Goal: Find specific fact: Find specific fact

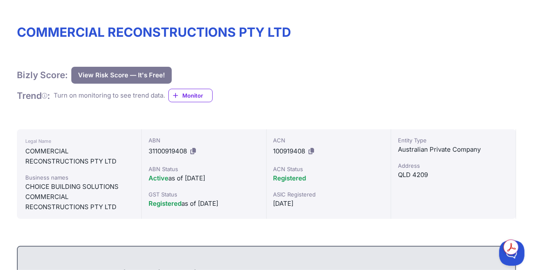
scroll to position [42, 0]
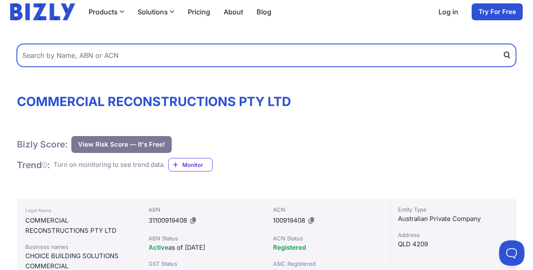
click at [132, 60] on input "text" at bounding box center [266, 55] width 499 height 23
paste input "22096549094"
type input "22096549094"
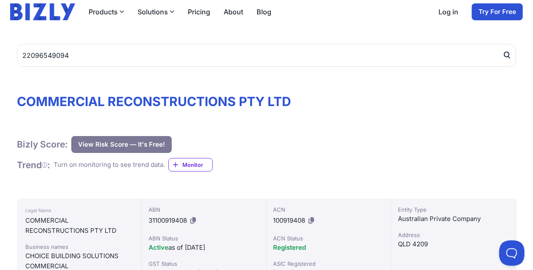
click at [507, 57] on icon "submit" at bounding box center [506, 54] width 5 height 5
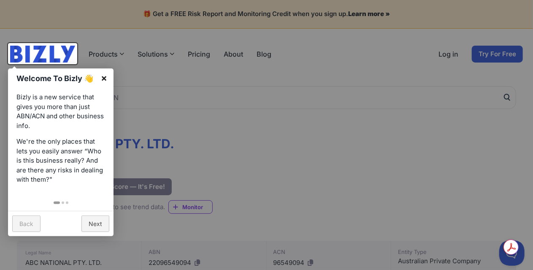
click at [102, 77] on link "×" at bounding box center [104, 77] width 19 height 19
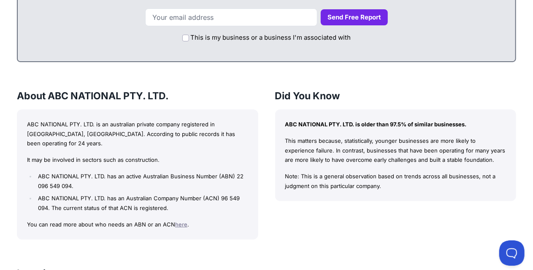
scroll to position [507, 0]
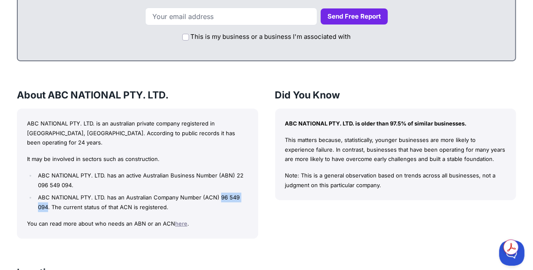
drag, startPoint x: 43, startPoint y: 196, endPoint x: 220, endPoint y: 186, distance: 177.2
click at [220, 192] on li "ABC NATIONAL PTY. LTD. has an Australian Company Number (ACN) 96 549 094. The c…" at bounding box center [142, 201] width 212 height 19
copy li "96 549 094"
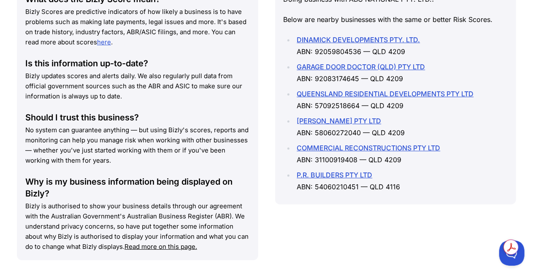
scroll to position [1119, 0]
